Goal: Find specific page/section: Find specific page/section

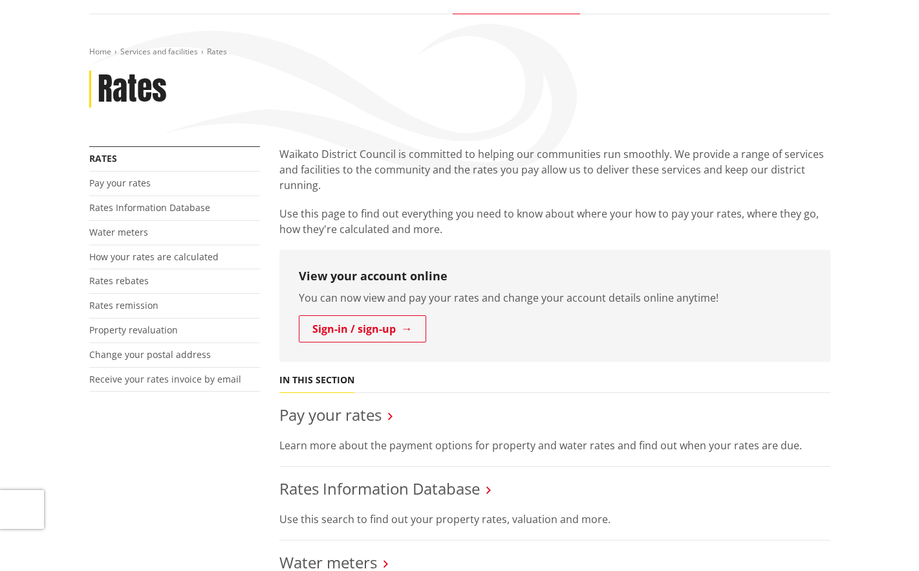
scroll to position [194, 0]
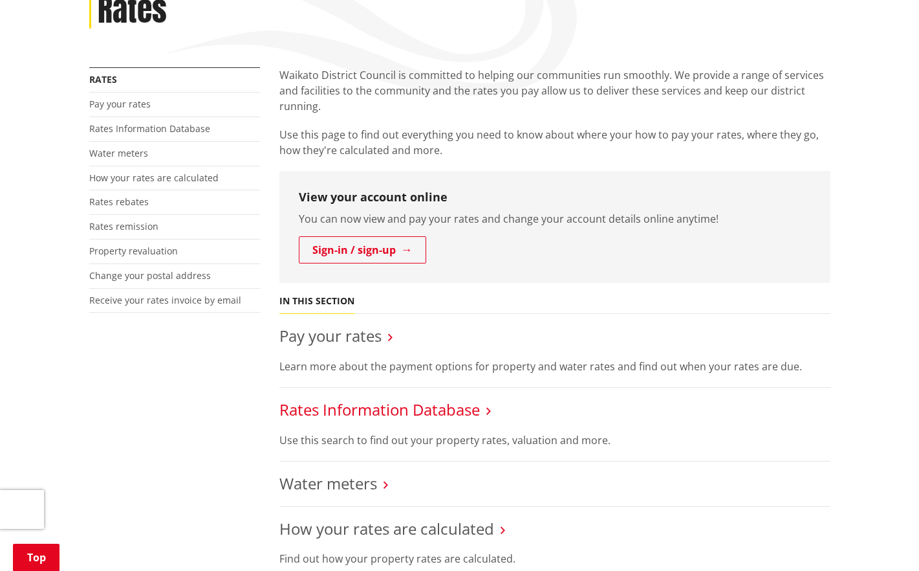
click at [375, 410] on link "Rates Information Database" at bounding box center [379, 408] width 201 height 21
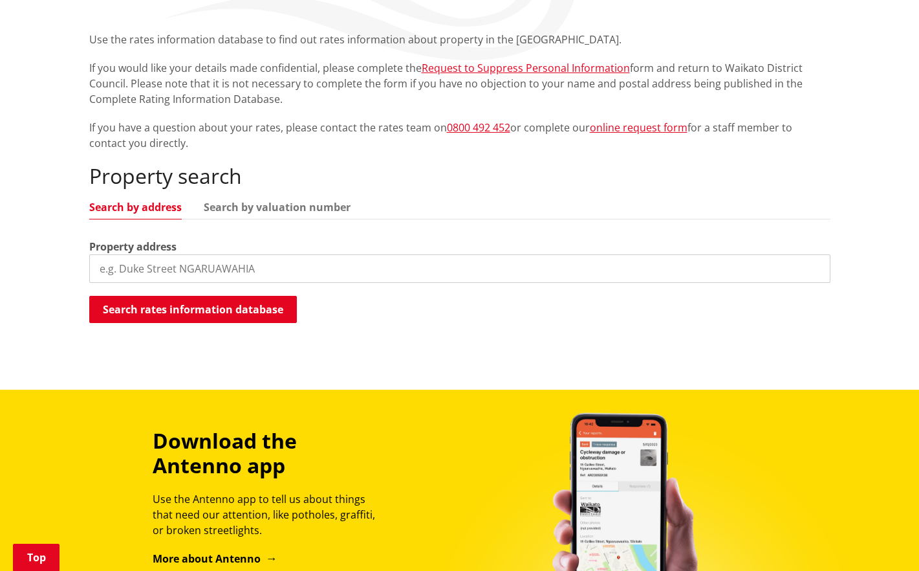
scroll to position [259, 0]
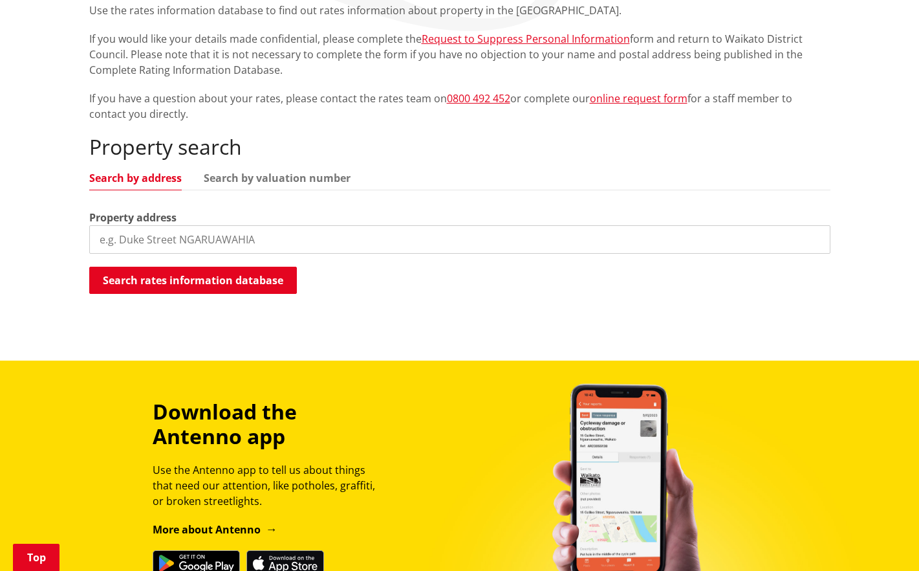
click at [113, 234] on input "search" at bounding box center [459, 239] width 741 height 28
click at [177, 278] on button "Search rates information database" at bounding box center [193, 280] width 208 height 27
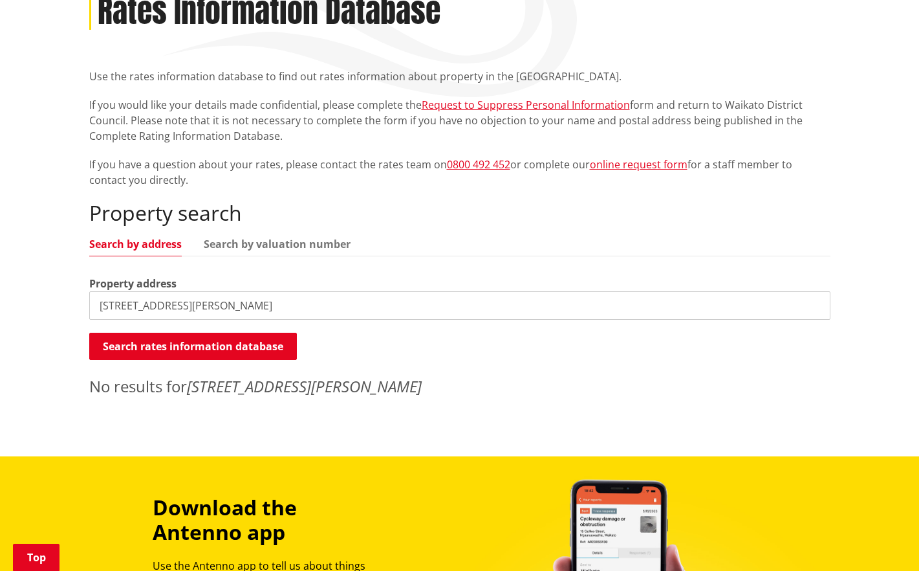
scroll to position [194, 0]
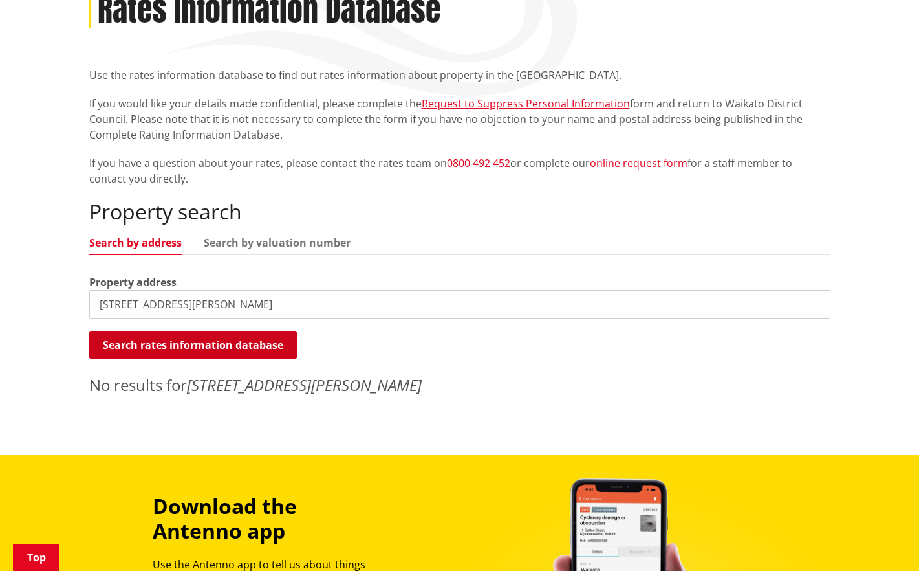
click at [197, 343] on button "Search rates information database" at bounding box center [193, 344] width 208 height 27
click at [224, 305] on input "[STREET_ADDRESS][PERSON_NAME]" at bounding box center [459, 304] width 741 height 28
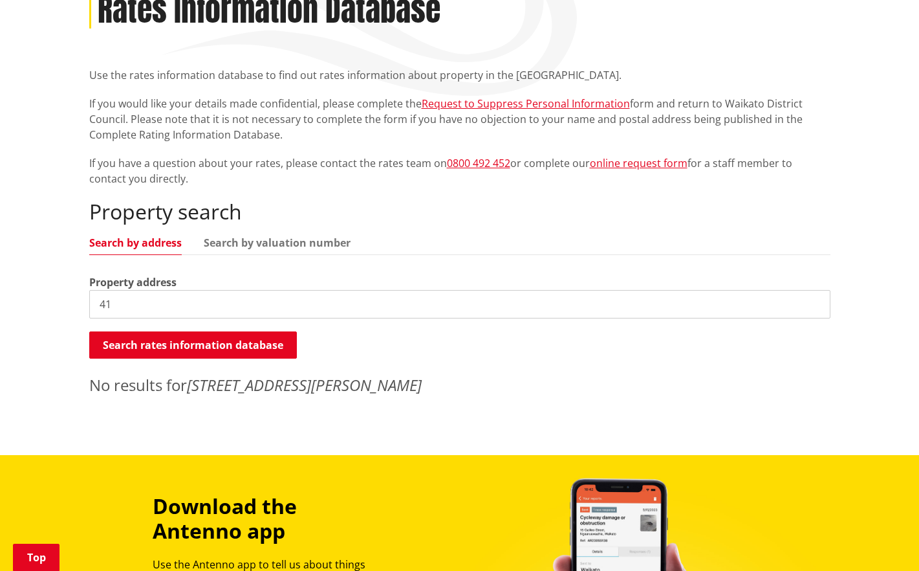
type input "4"
type input "[PERSON_NAME] Road, WAIHI"
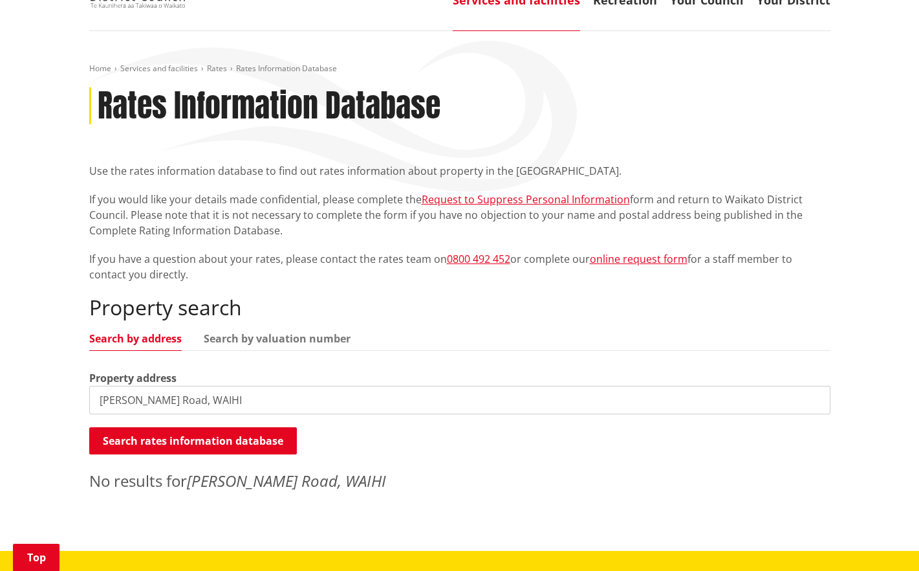
scroll to position [65, 0]
